Goal: Obtain resource: Download file/media

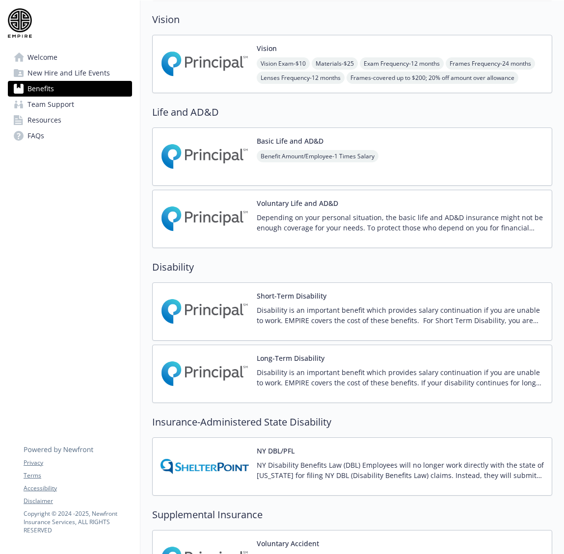
scroll to position [715, 0]
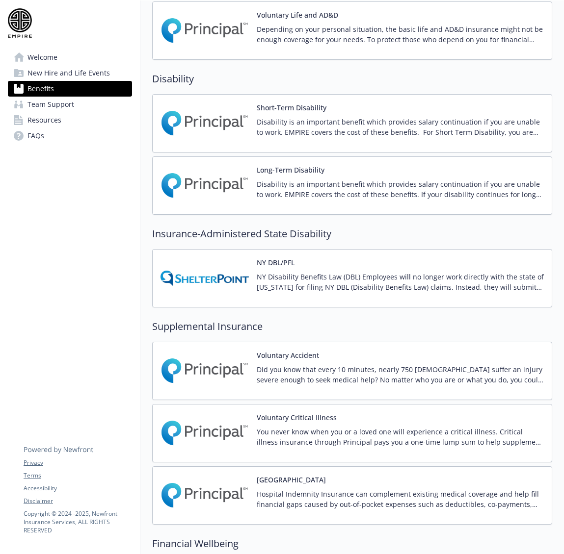
click at [213, 279] on img at bounding box center [204, 279] width 88 height 42
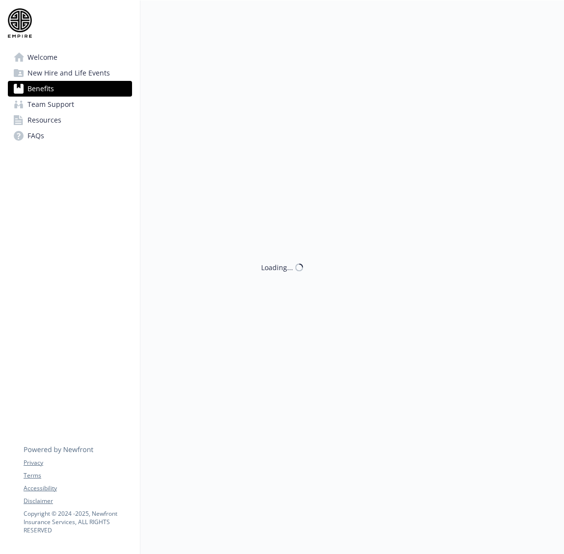
scroll to position [887, 0]
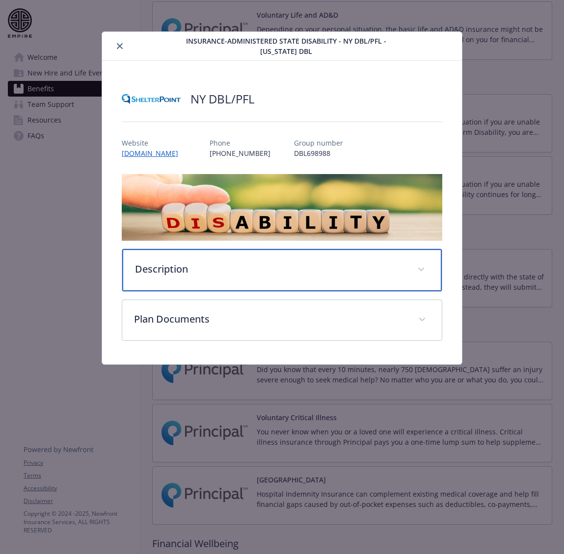
click at [174, 261] on div "Description" at bounding box center [281, 270] width 319 height 42
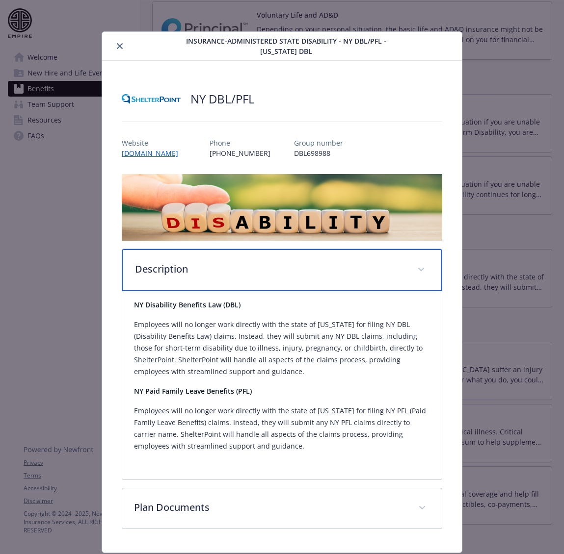
scroll to position [30, 0]
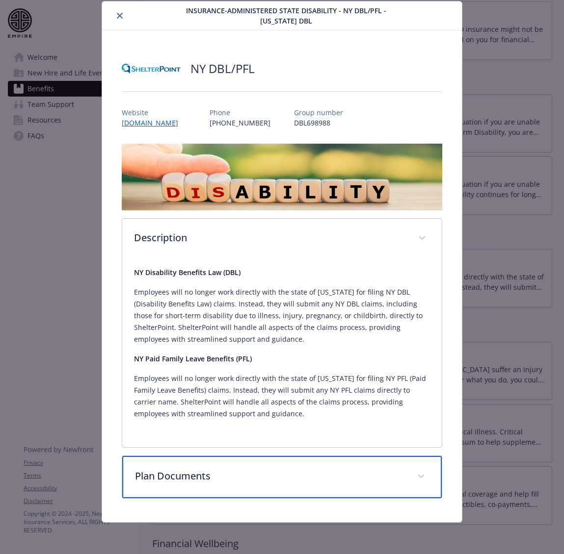
click at [339, 485] on div "Plan Documents" at bounding box center [281, 477] width 319 height 42
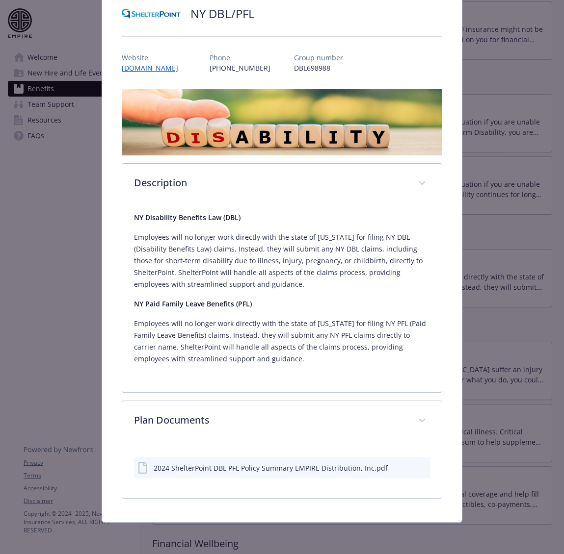
scroll to position [85, 0]
click at [334, 471] on div "2024 ShelterPoint DBL PFL Policy Summary EMPIRE Distribution, Inc.pdf" at bounding box center [271, 468] width 234 height 10
click at [327, 467] on div "2024 ShelterPoint DBL PFL Policy Summary EMPIRE Distribution, Inc.pdf" at bounding box center [271, 468] width 234 height 10
click at [403, 470] on icon "download file" at bounding box center [404, 468] width 8 height 8
click at [188, 70] on link "[DOMAIN_NAME]" at bounding box center [155, 67] width 66 height 11
